Goal: Task Accomplishment & Management: Manage account settings

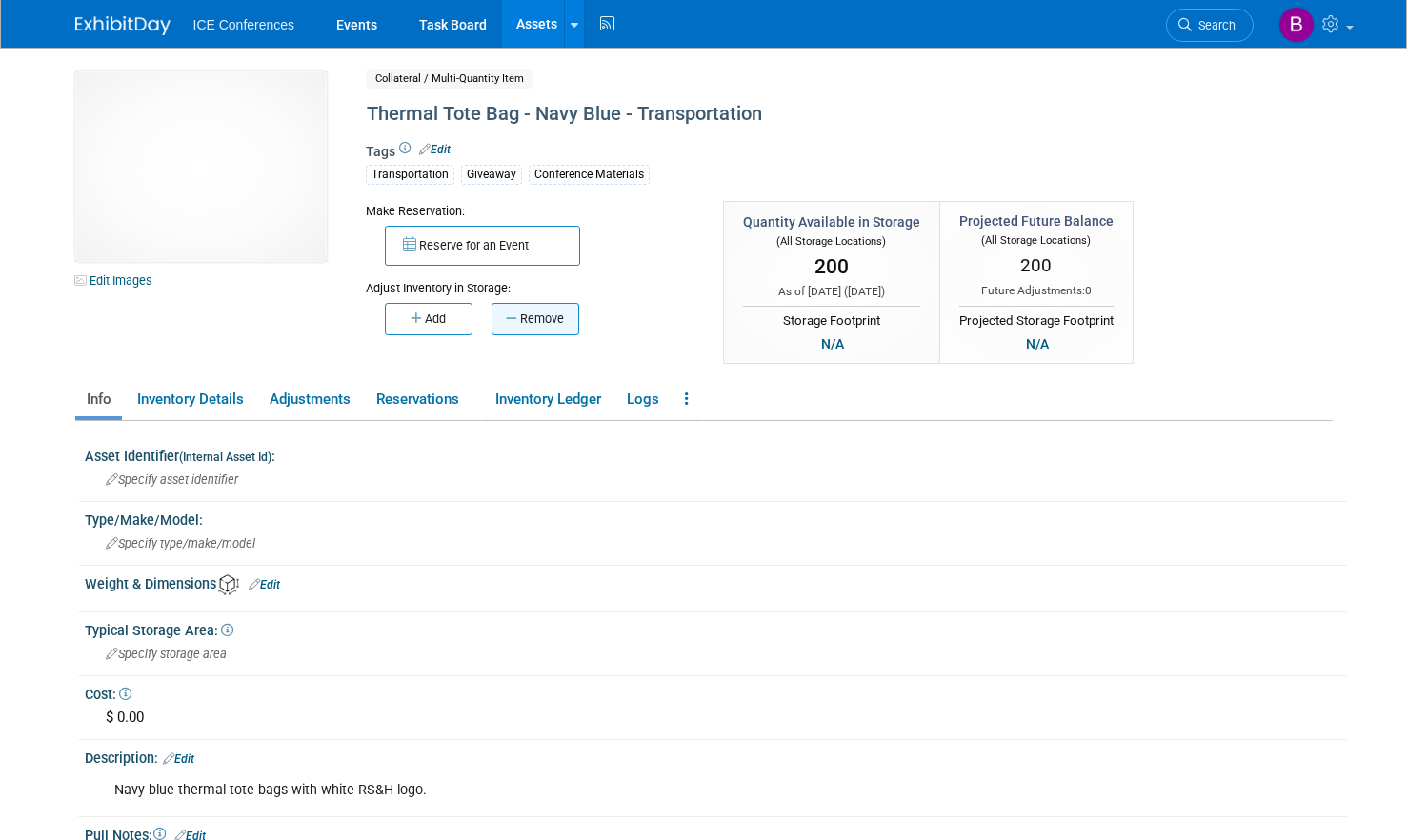
click at [533, 324] on button "Remove" at bounding box center [535, 319] width 87 height 33
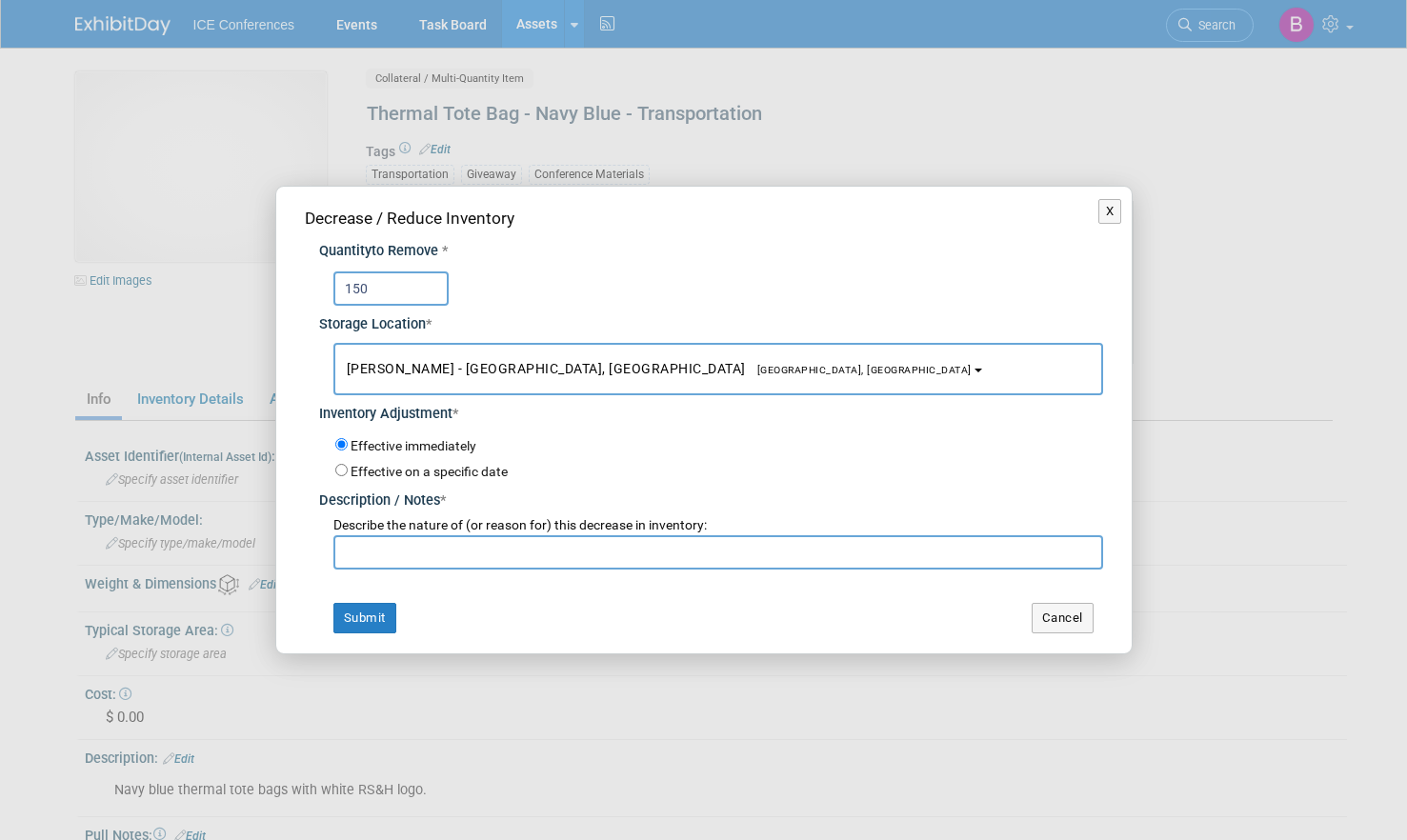
type input "150"
click at [746, 367] on span "[GEOGRAPHIC_DATA], [GEOGRAPHIC_DATA]" at bounding box center [858, 369] width 225 height 12
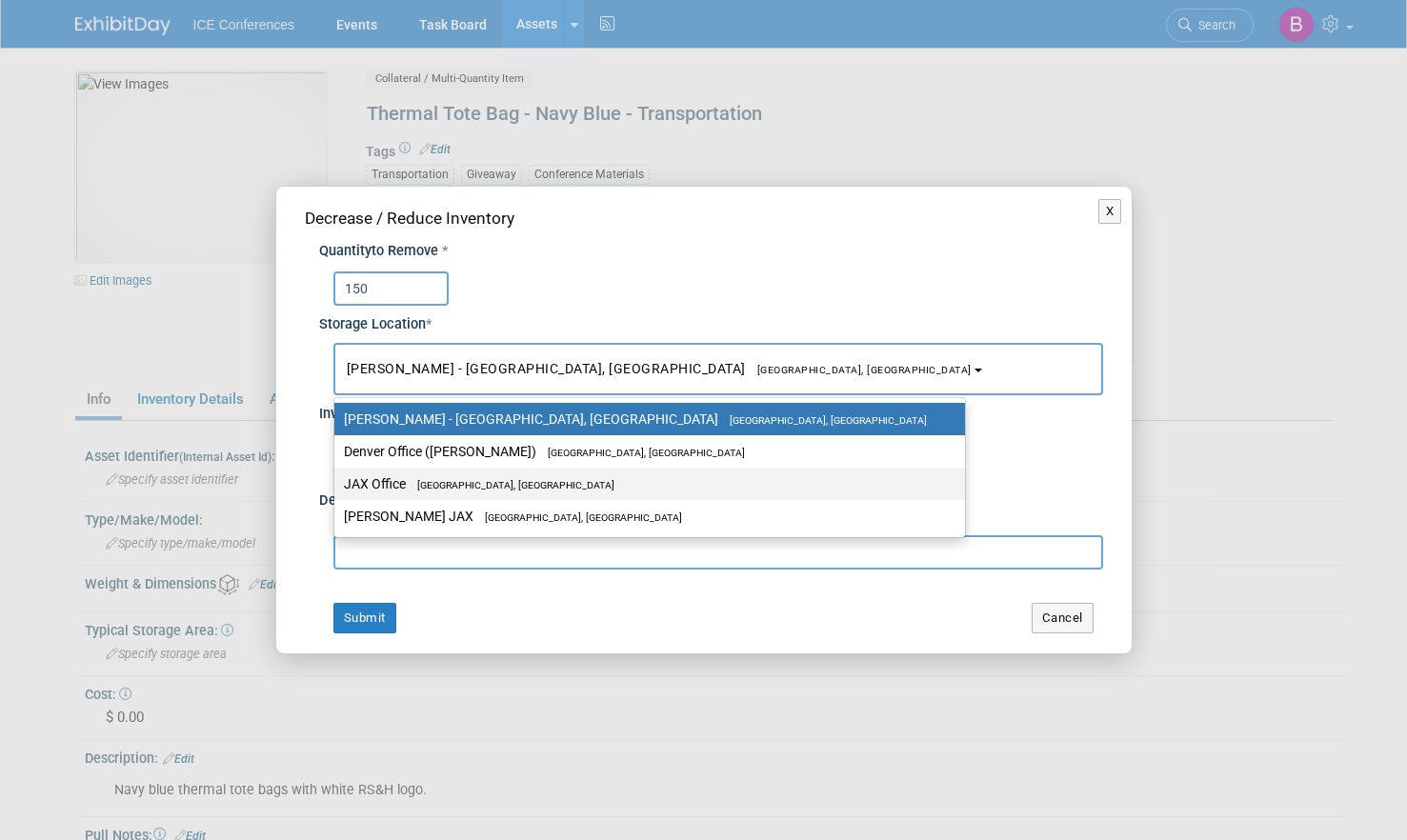
click at [422, 490] on span "[GEOGRAPHIC_DATA], [GEOGRAPHIC_DATA]" at bounding box center [510, 485] width 209 height 12
click at [338, 490] on input "JAX Office [GEOGRAPHIC_DATA], [GEOGRAPHIC_DATA]" at bounding box center [331, 484] width 12 height 12
select select "11223826"
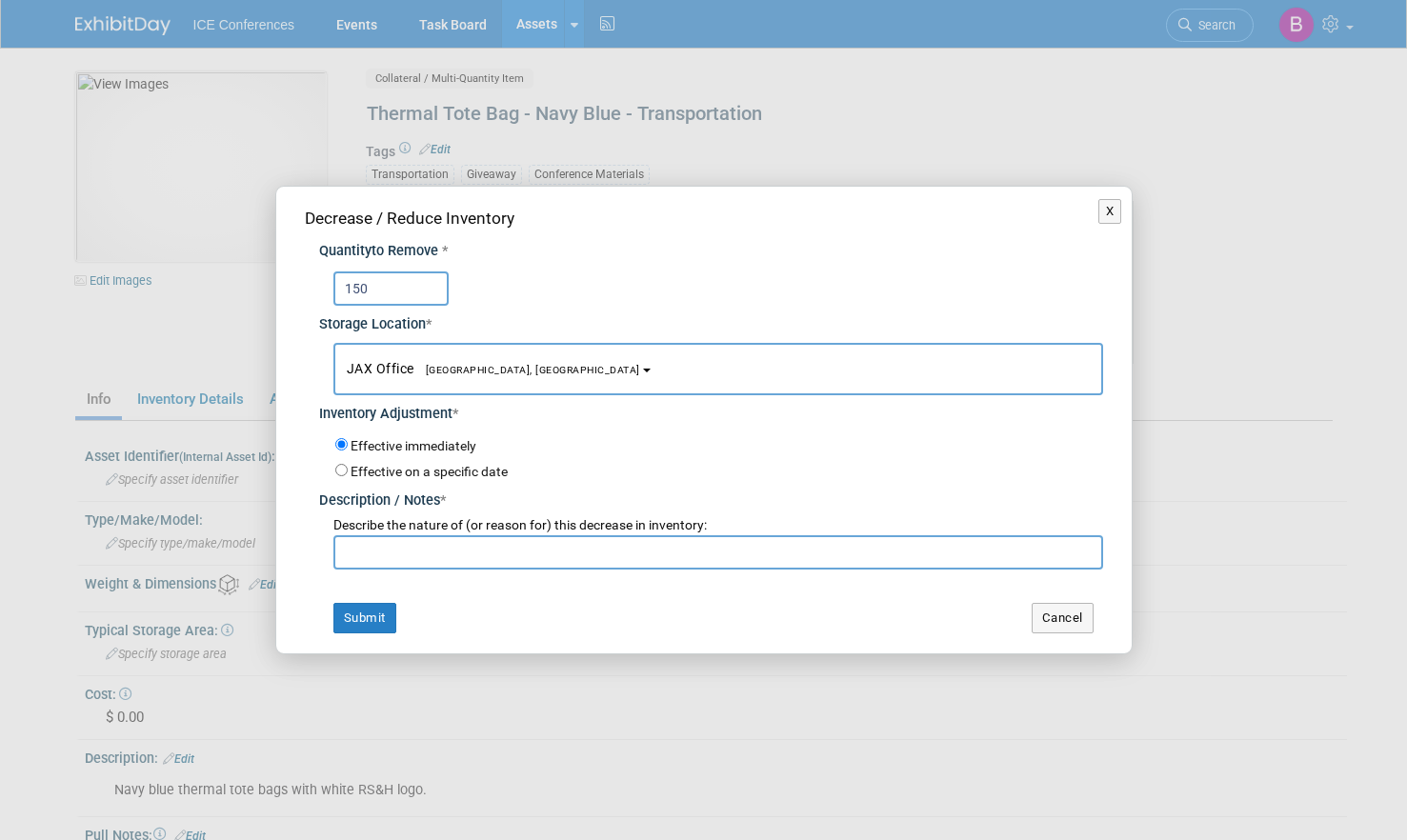
click at [408, 559] on input "text" at bounding box center [718, 552] width 770 height 35
type input "Used for Portland Conference [DATE]"
click at [385, 610] on button "Submit" at bounding box center [364, 618] width 63 height 31
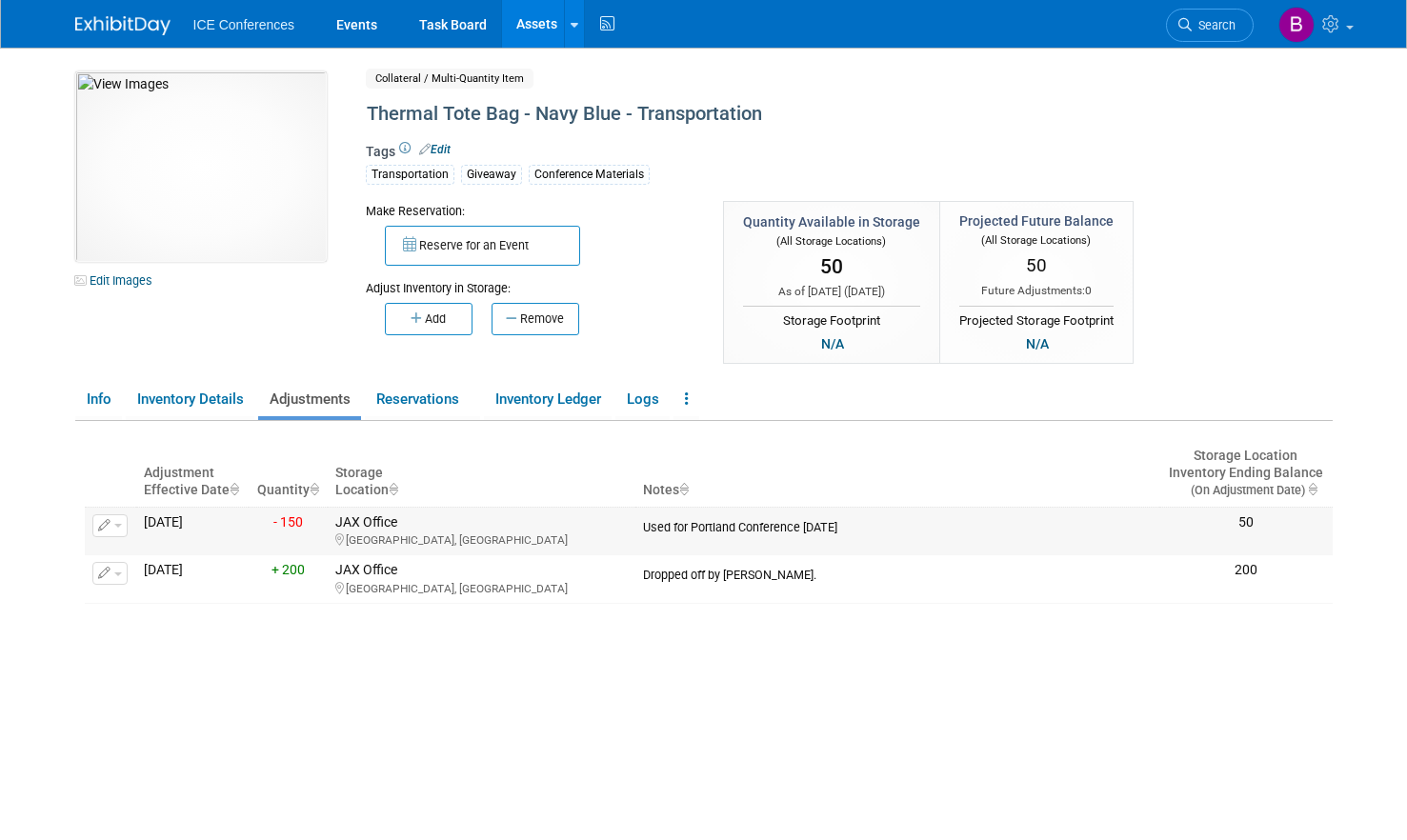
click at [115, 533] on button "button" at bounding box center [109, 525] width 35 height 23
click at [122, 554] on icon "button" at bounding box center [118, 555] width 15 height 13
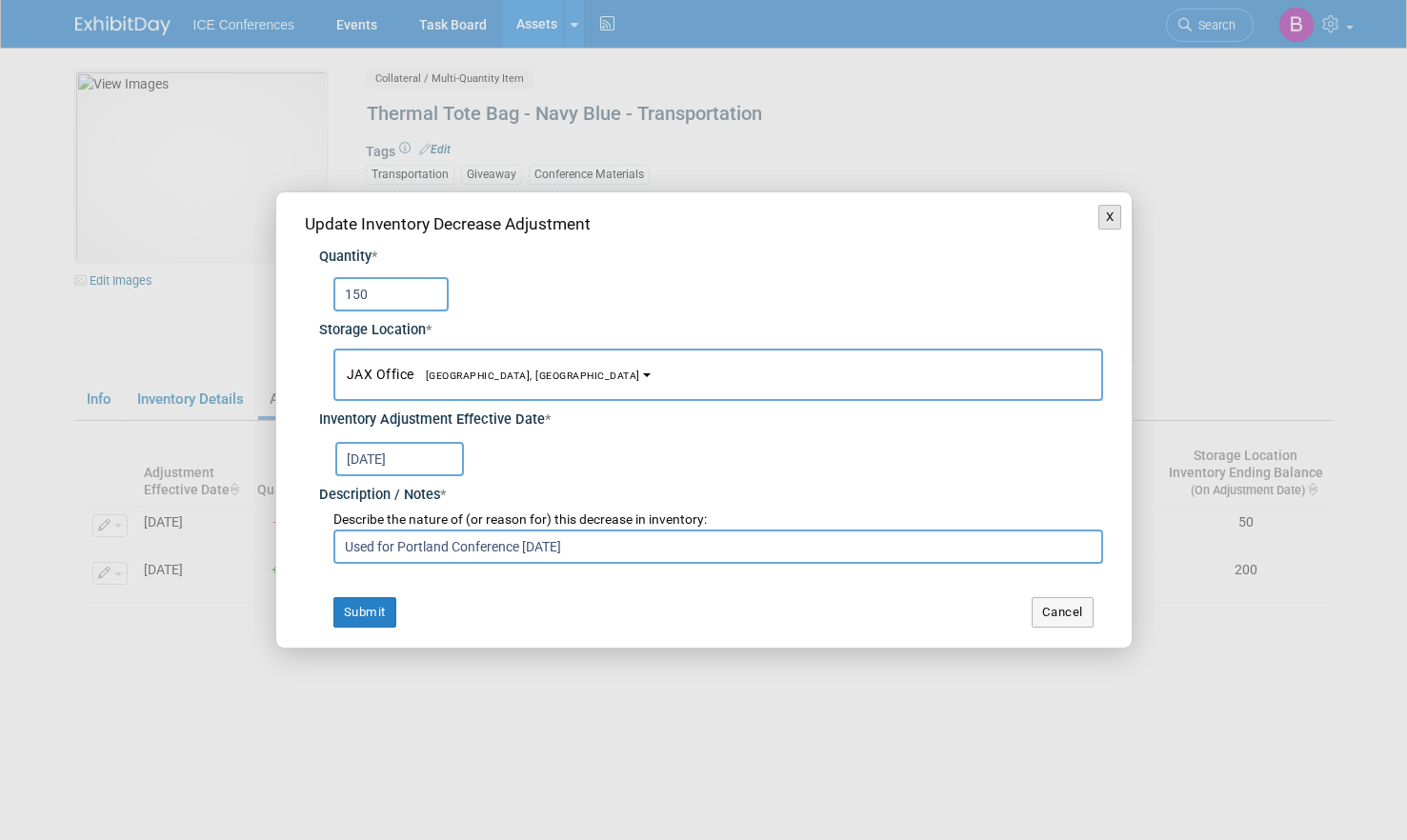
click at [1110, 221] on button "X" at bounding box center [1110, 216] width 24 height 25
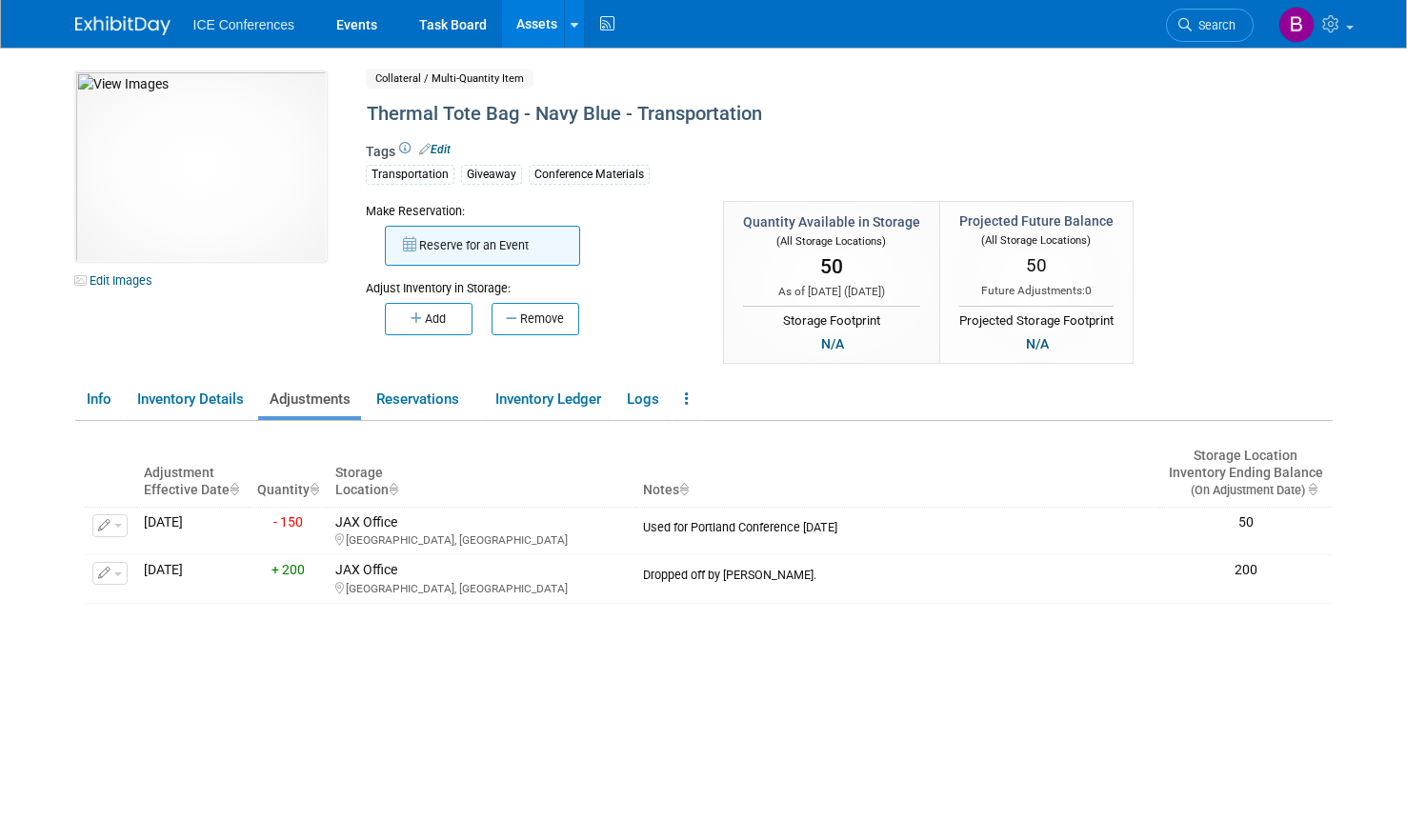
click at [445, 242] on button "Reserve for an Event" at bounding box center [482, 245] width 196 height 40
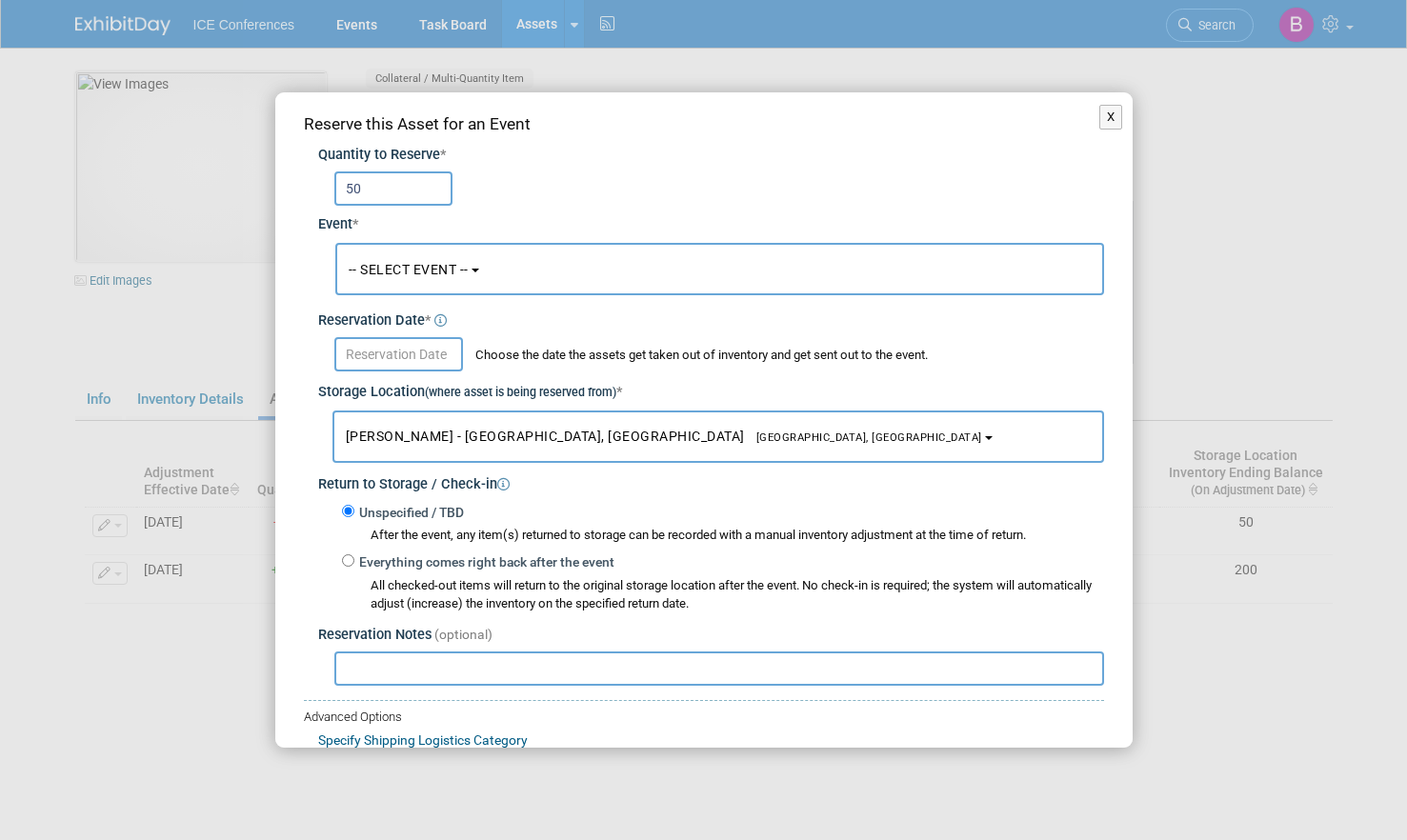
type input "50"
click at [432, 269] on span "-- SELECT EVENT --" at bounding box center [408, 269] width 120 height 15
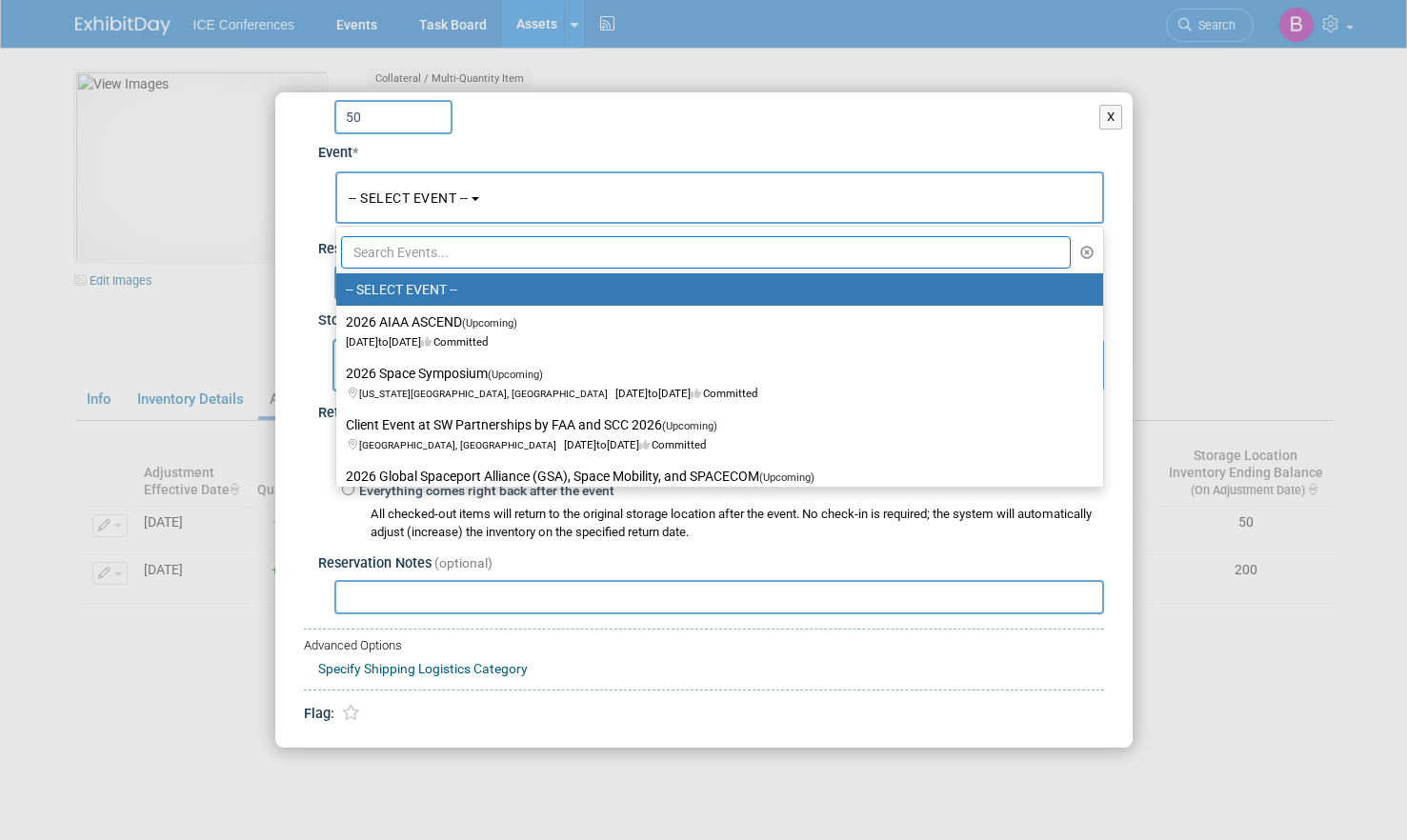
scroll to position [123, 0]
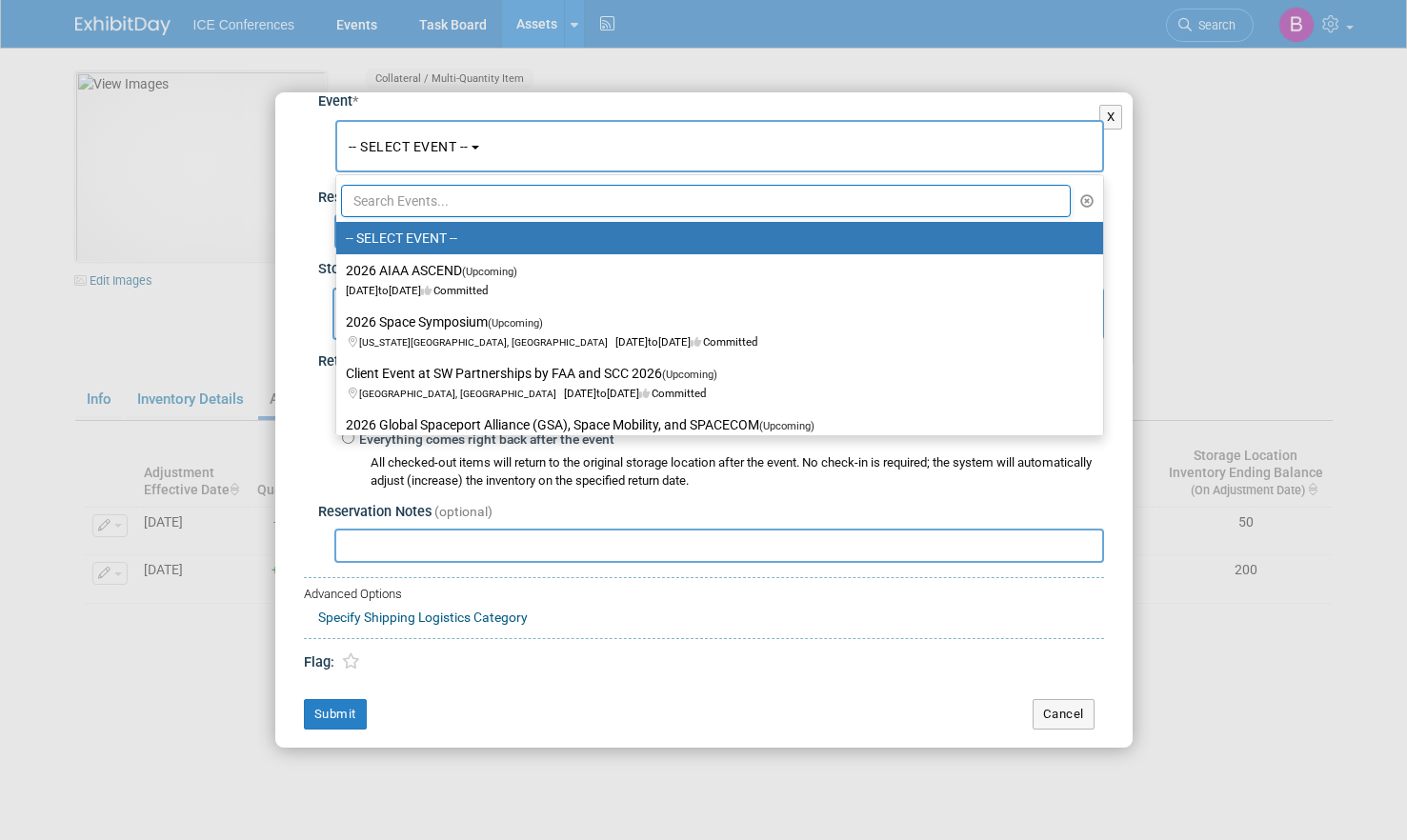
click at [576, 198] on input "text" at bounding box center [706, 201] width 731 height 33
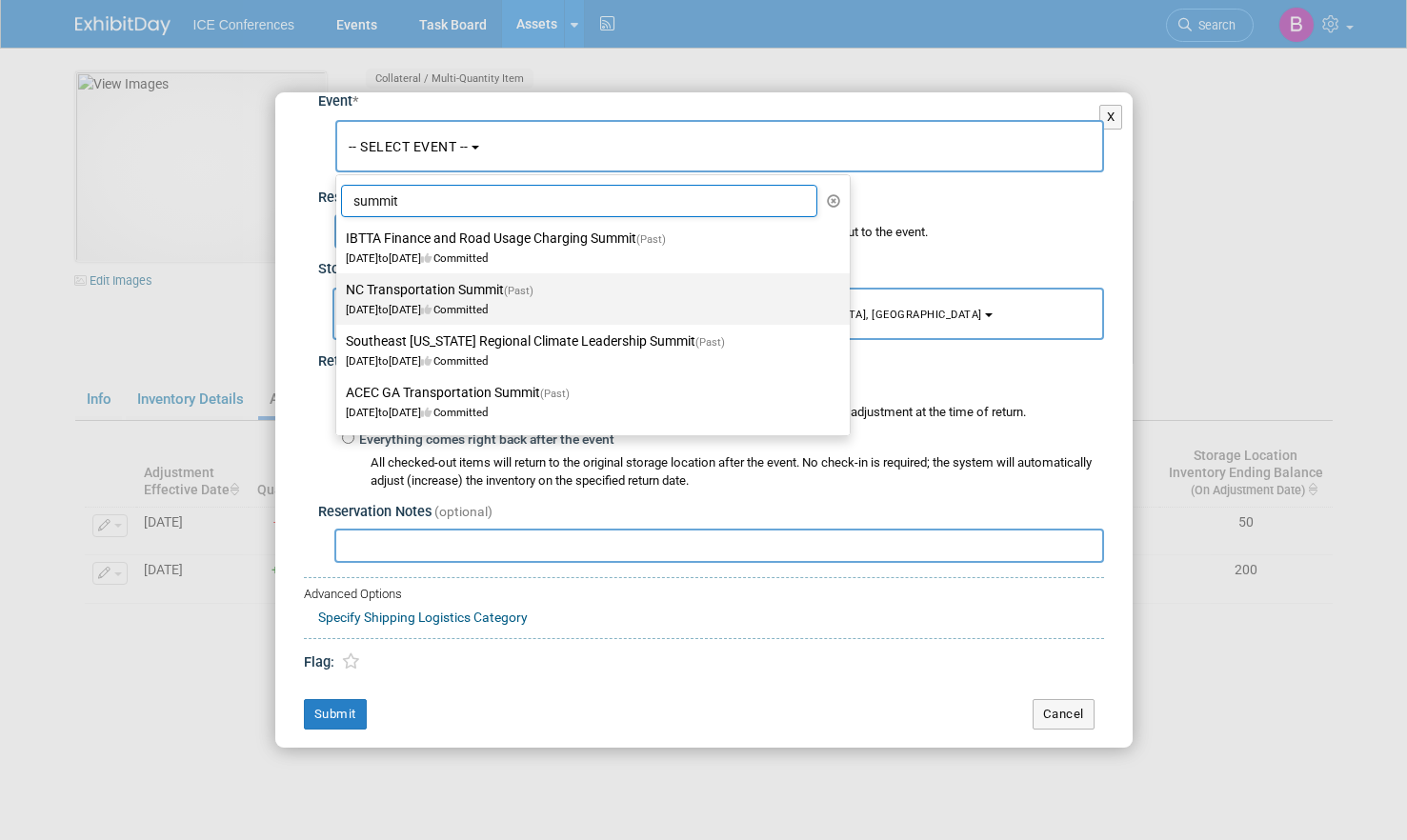
type input "summit"
click at [453, 296] on label "NC Transportation Summit (Past) [DATE] to [DATE] Committed" at bounding box center [588, 299] width 485 height 44
click at [339, 296] on input "NC Transportation Summit (Past) [DATE] to [DATE] Committed" at bounding box center [333, 290] width 12 height 12
select select "11112946"
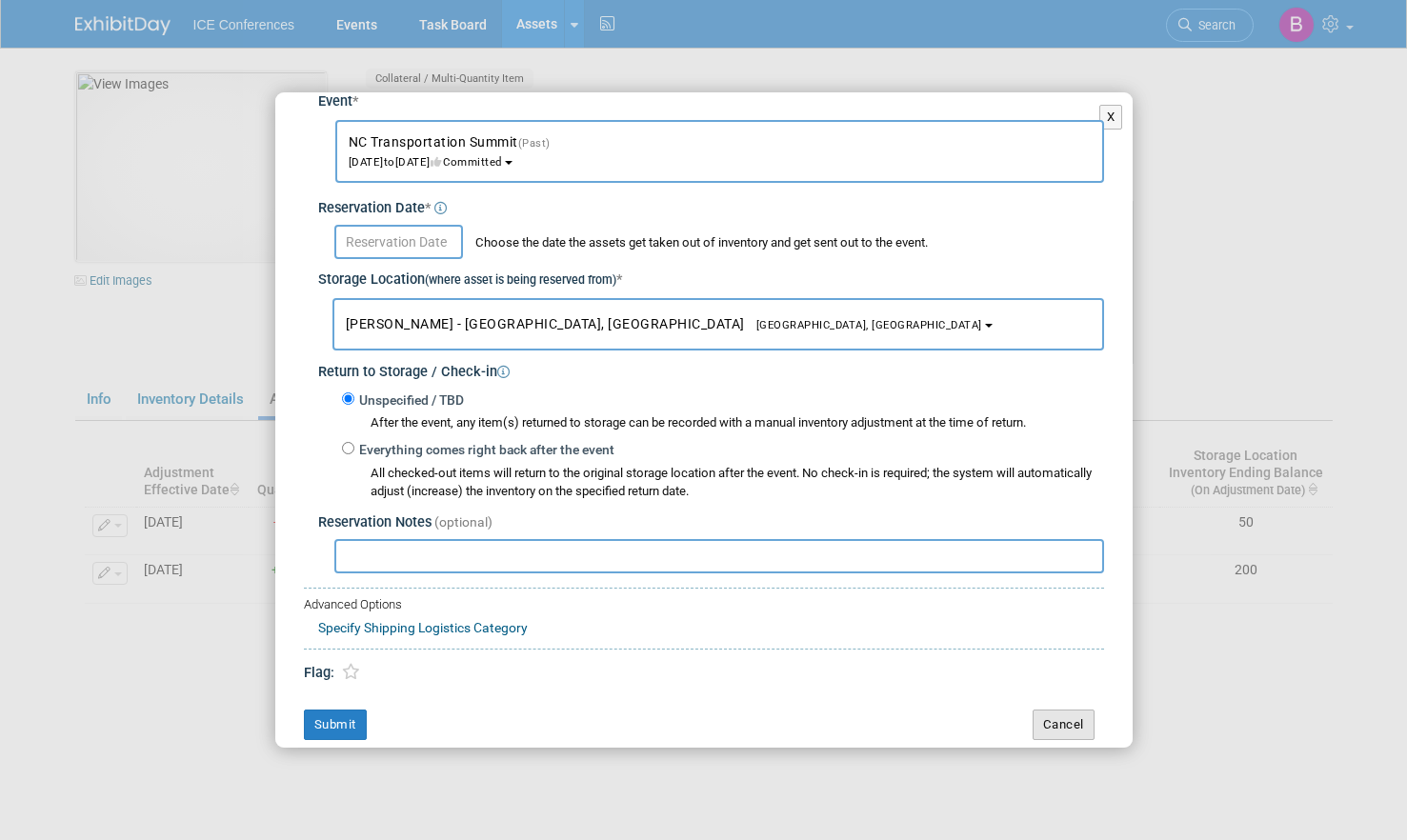
click at [1052, 734] on button "Cancel" at bounding box center [1063, 725] width 62 height 31
